Goal: Transaction & Acquisition: Book appointment/travel/reservation

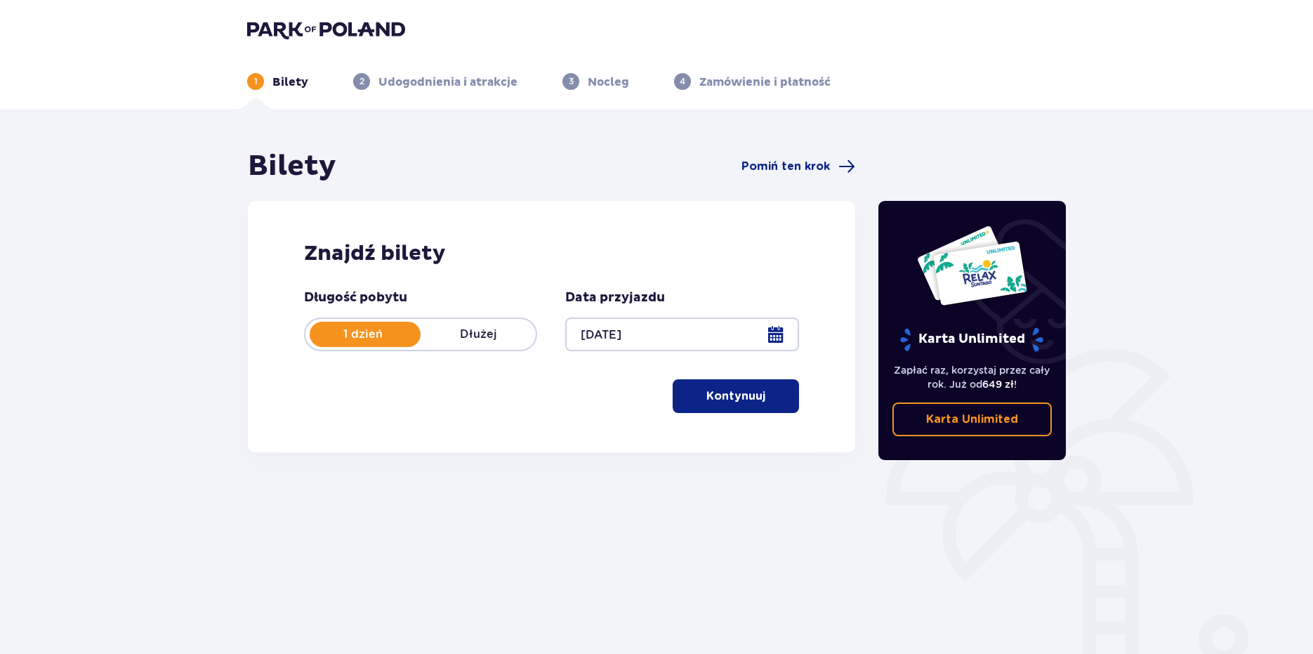
click at [706, 399] on p "Kontynuuj" at bounding box center [735, 395] width 59 height 15
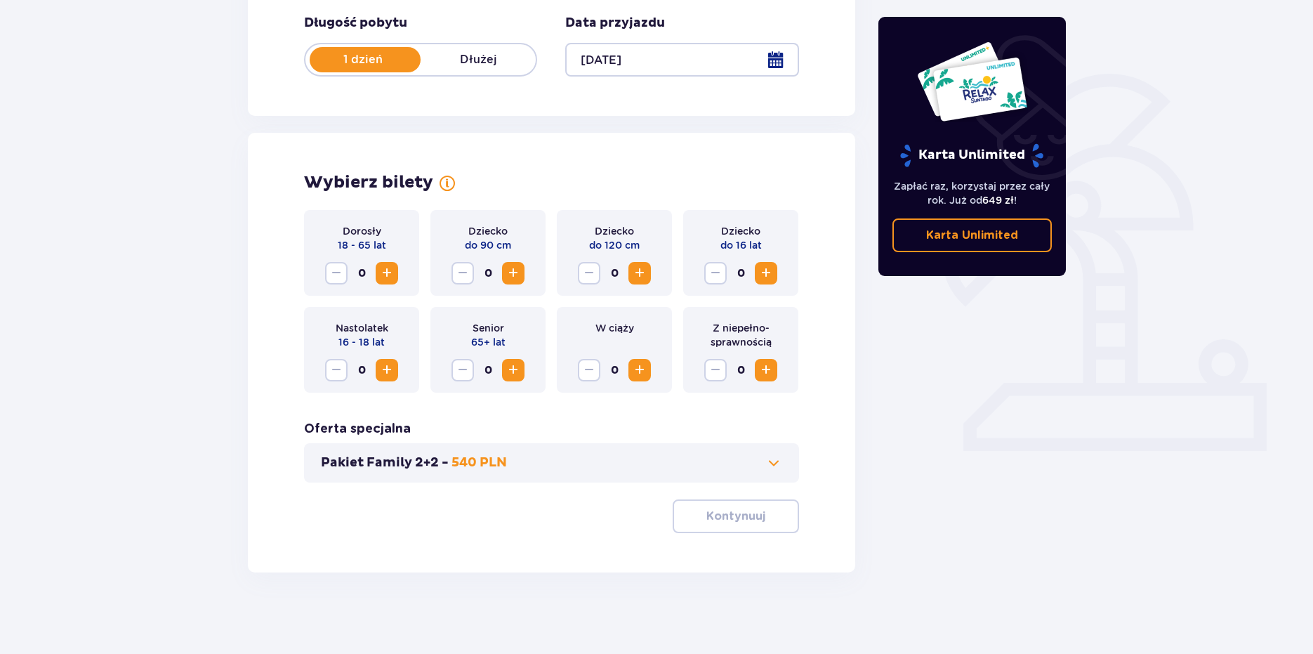
scroll to position [277, 0]
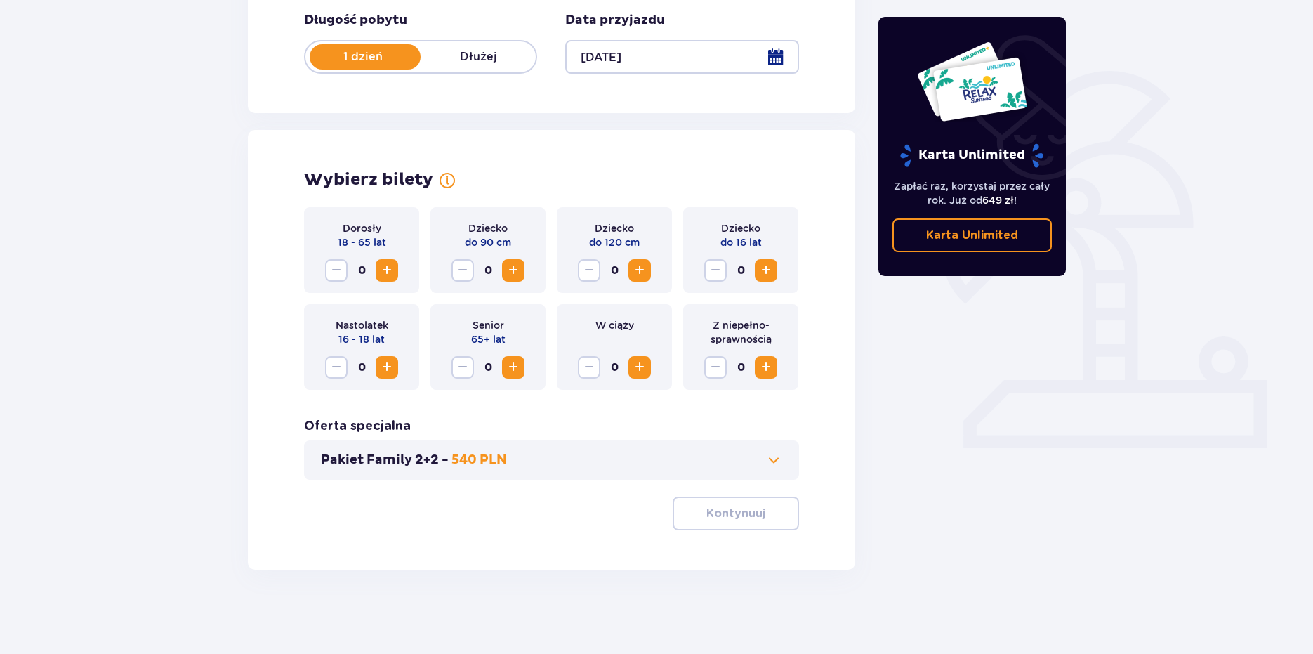
click at [391, 359] on span "Zwiększ" at bounding box center [386, 367] width 17 height 17
click at [342, 368] on span "Zmniejsz" at bounding box center [336, 367] width 17 height 17
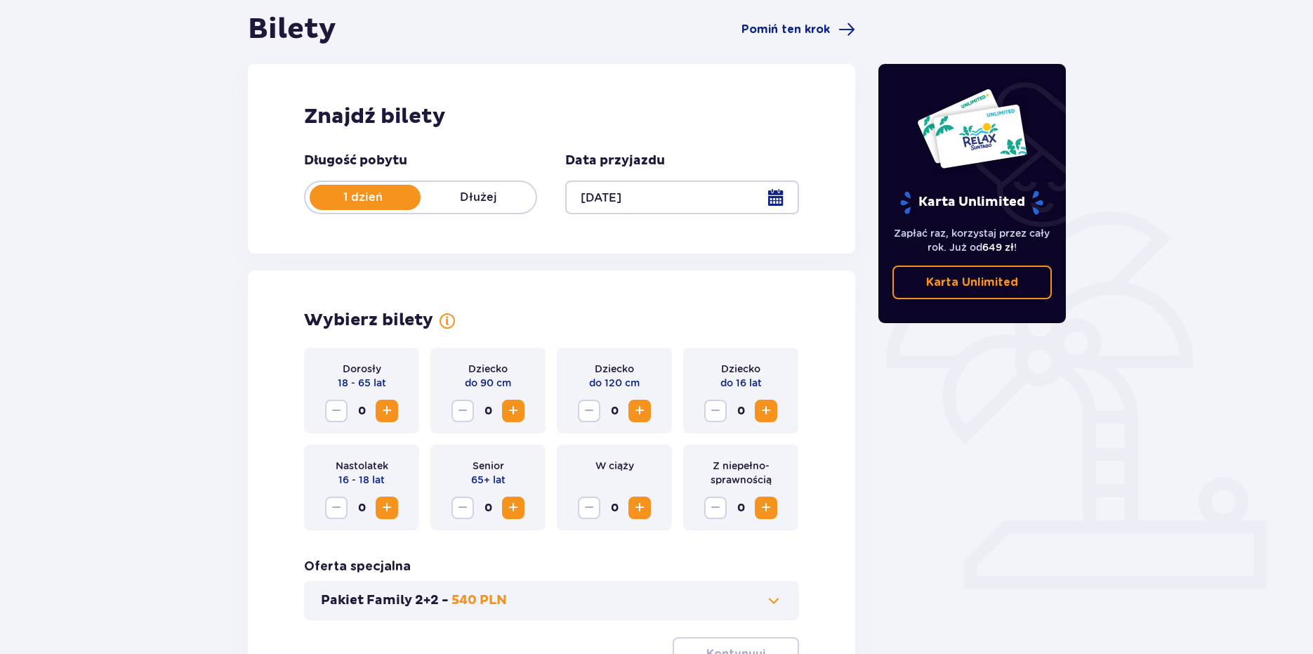
scroll to position [0, 0]
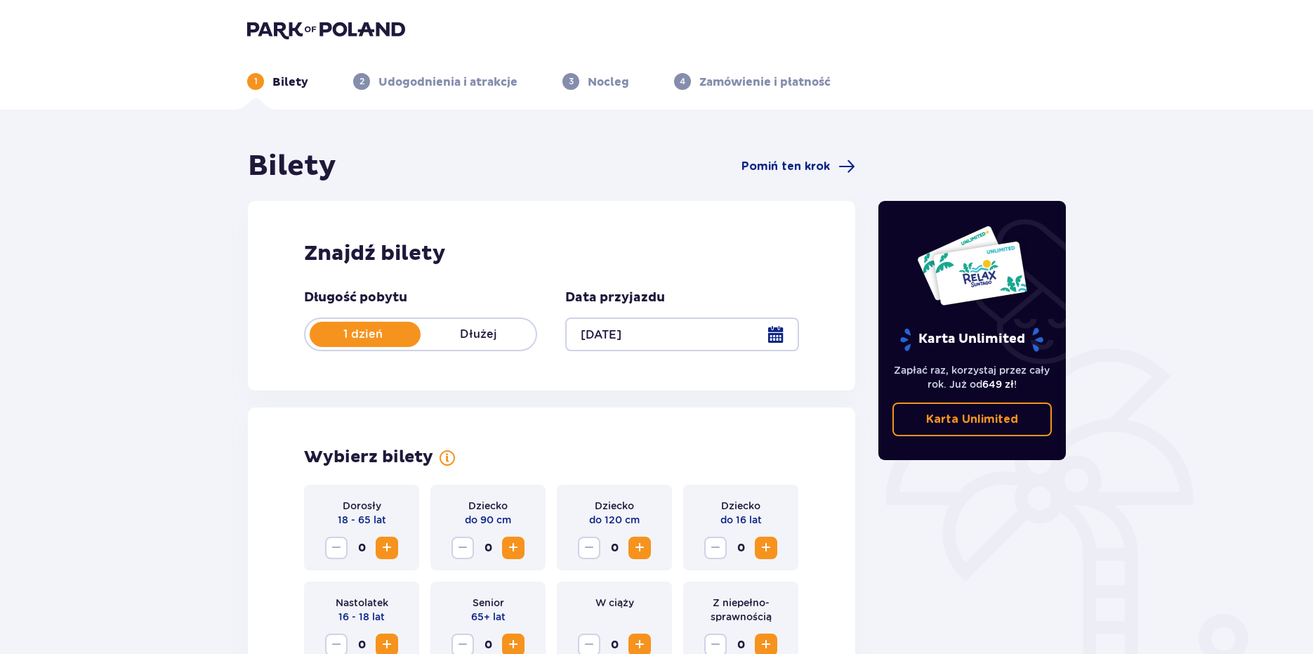
click at [320, 39] on img at bounding box center [326, 30] width 158 height 20
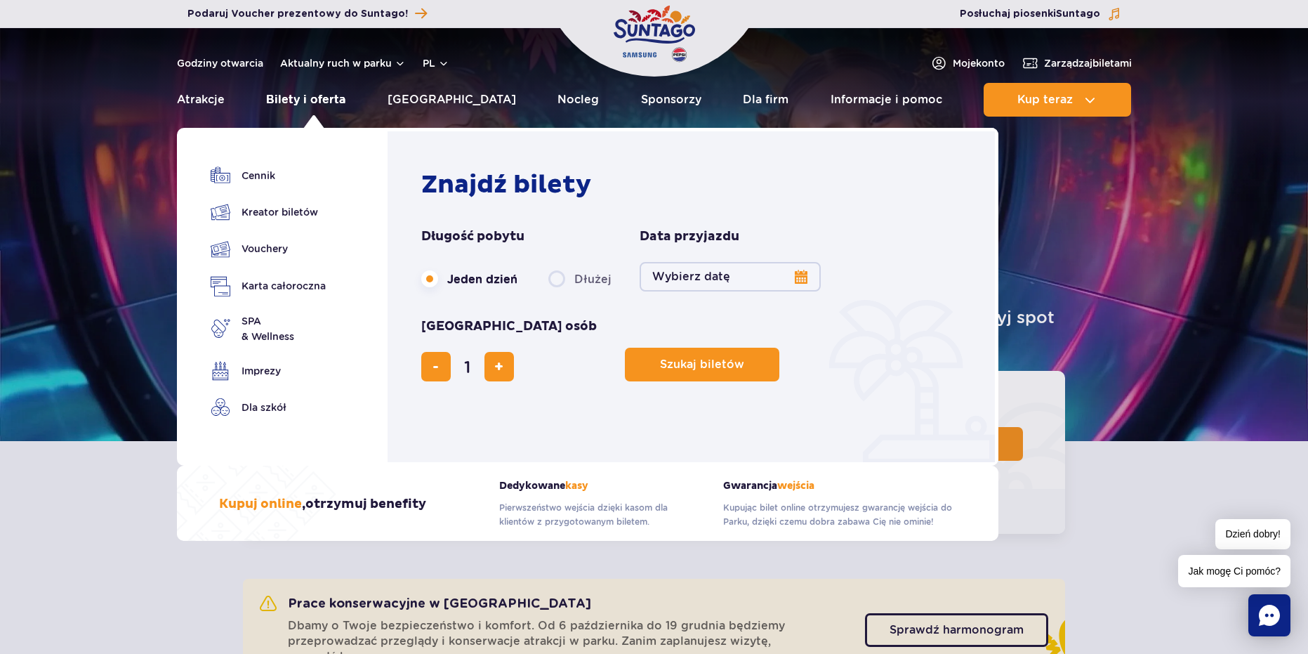
click at [321, 93] on link "Bilety i oferta" at bounding box center [305, 100] width 79 height 34
